Goal: Information Seeking & Learning: Learn about a topic

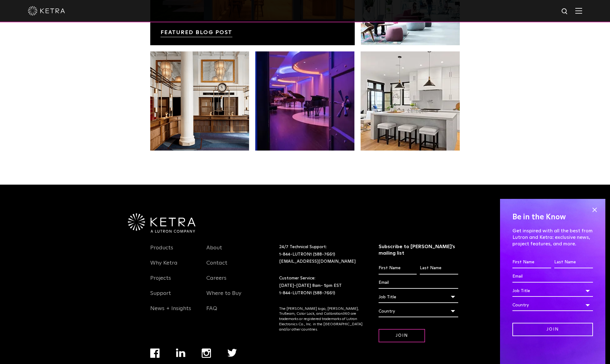
scroll to position [1304, 0]
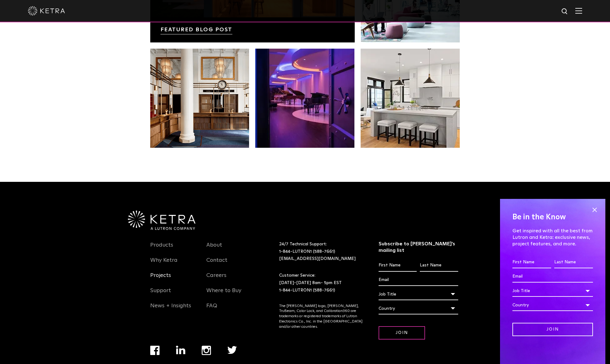
click at [162, 272] on link "Projects" at bounding box center [160, 279] width 21 height 14
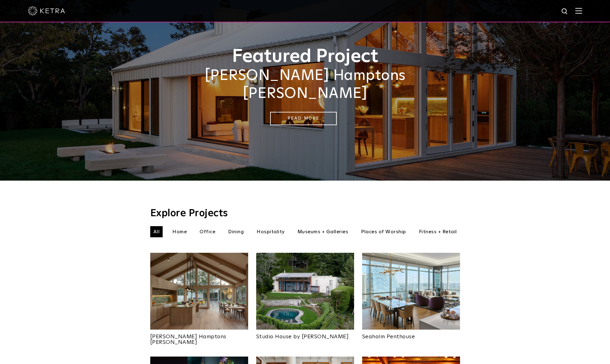
scroll to position [62, 0]
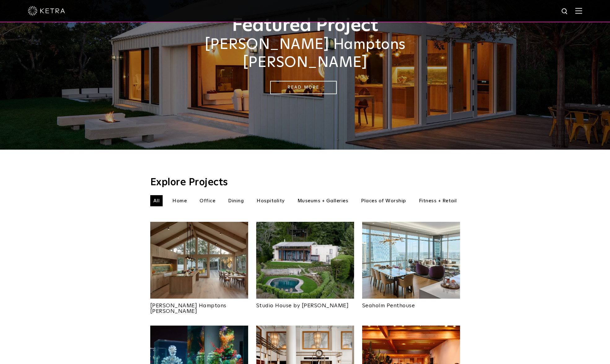
click at [179, 195] on li "Home" at bounding box center [179, 200] width 21 height 11
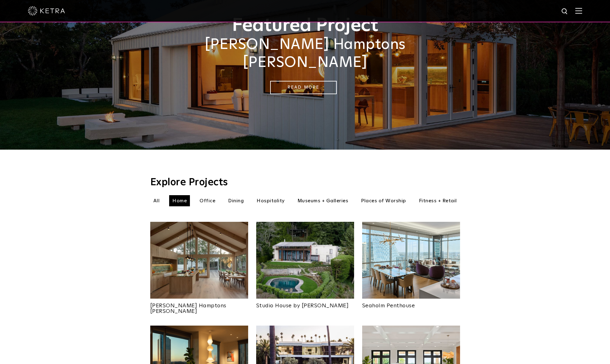
click at [208, 195] on li "Office" at bounding box center [208, 200] width 22 height 11
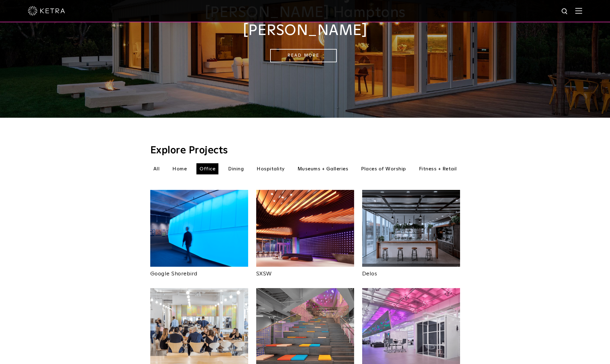
scroll to position [93, 0]
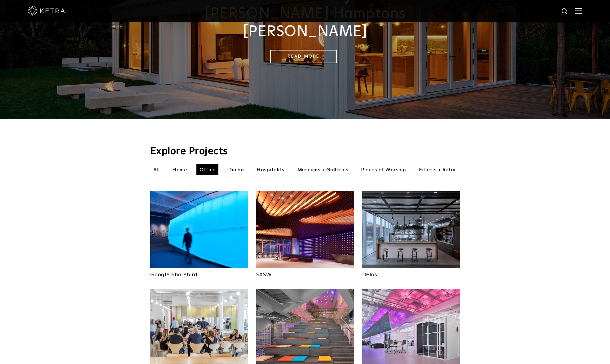
click at [235, 164] on li "Dining" at bounding box center [236, 169] width 22 height 11
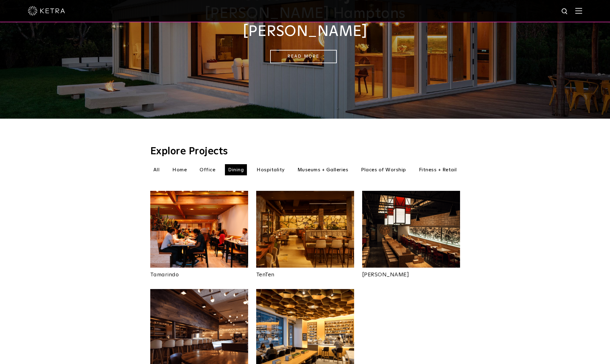
click at [275, 164] on li "Hospitality" at bounding box center [271, 169] width 34 height 11
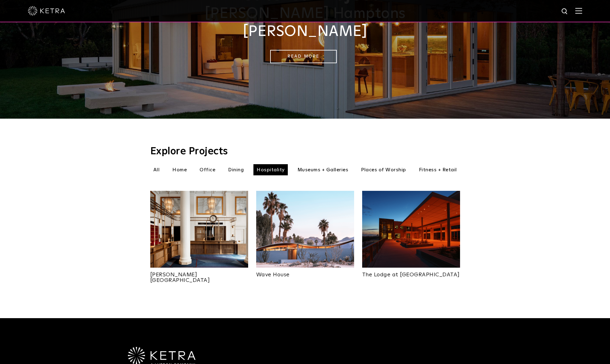
click at [320, 164] on li "Museums + Galleries" at bounding box center [322, 169] width 57 height 11
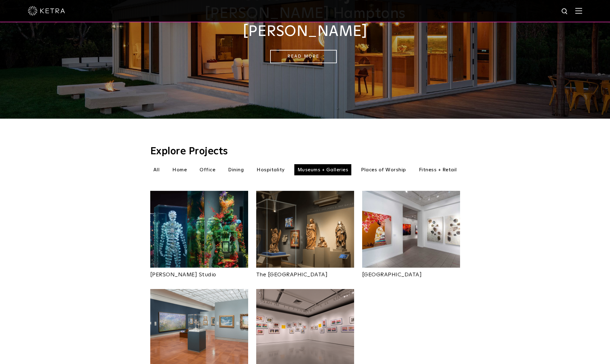
click at [372, 164] on li "Places of Worship" at bounding box center [383, 169] width 51 height 11
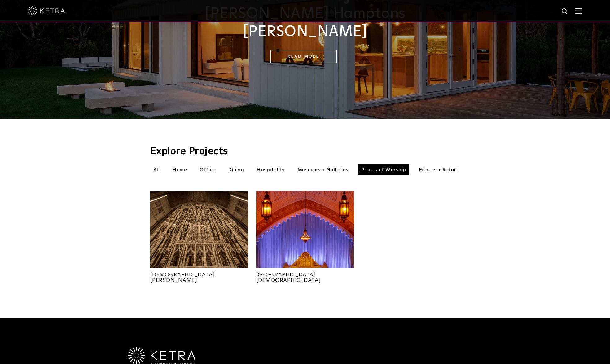
click at [438, 164] on li "Fitness + Retail" at bounding box center [438, 169] width 44 height 11
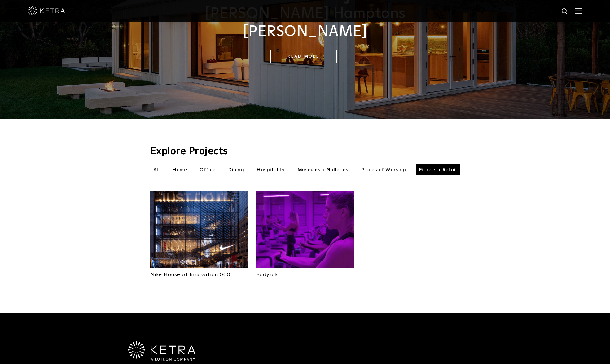
click at [176, 164] on li "Home" at bounding box center [179, 169] width 21 height 11
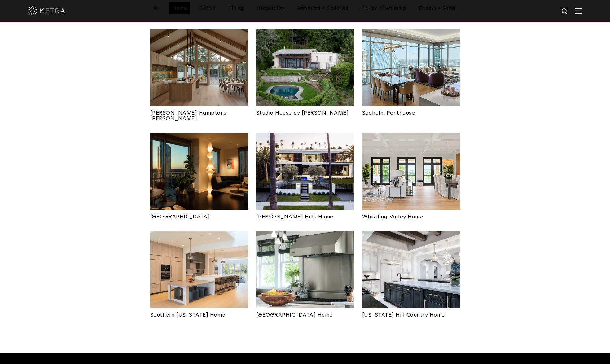
scroll to position [279, 0]
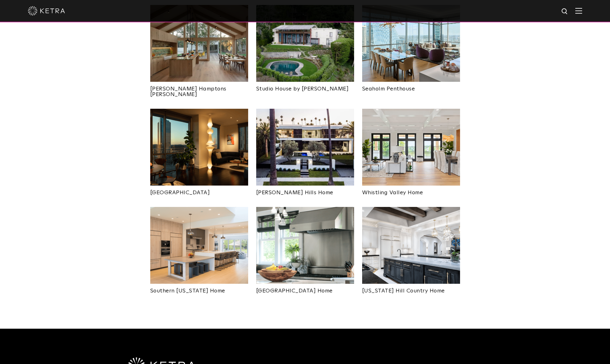
click at [398, 227] on img at bounding box center [411, 245] width 98 height 77
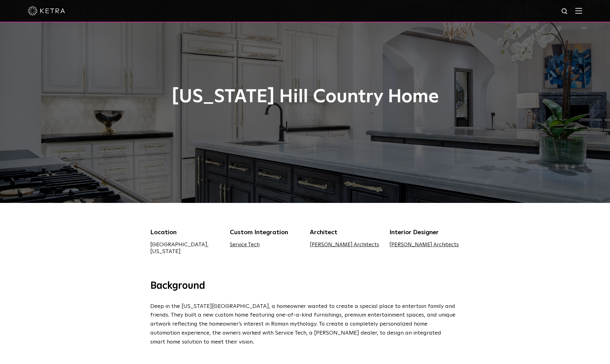
click at [337, 246] on link "Jauregui Architects" at bounding box center [344, 244] width 69 height 5
